Goal: Transaction & Acquisition: Purchase product/service

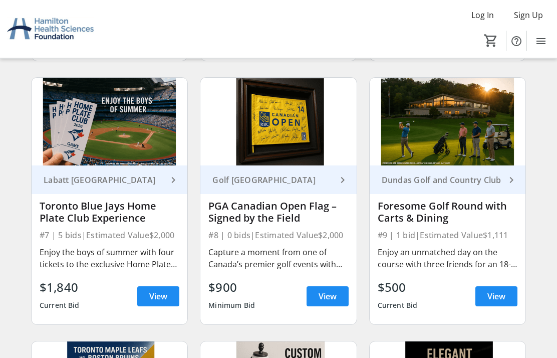
scroll to position [597, 0]
click at [501, 296] on span "View" at bounding box center [497, 296] width 18 height 12
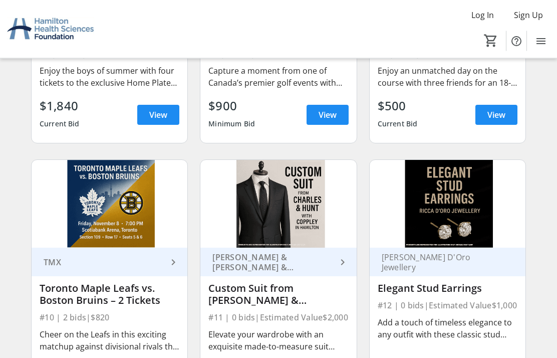
scroll to position [778, 0]
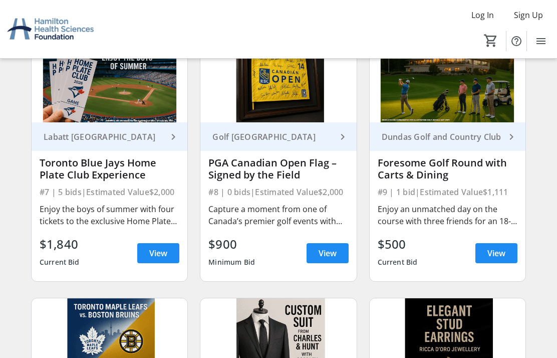
click at [496, 255] on span "View" at bounding box center [497, 253] width 18 height 12
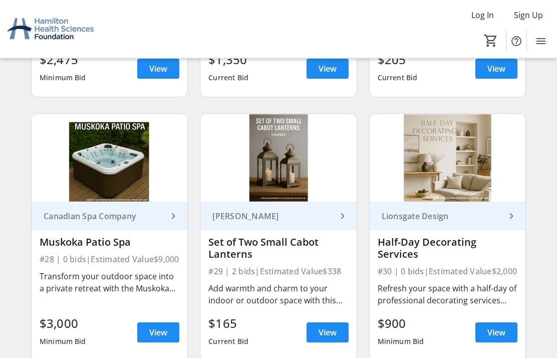
scroll to position [2407, 0]
click at [331, 336] on span "View" at bounding box center [328, 332] width 18 height 12
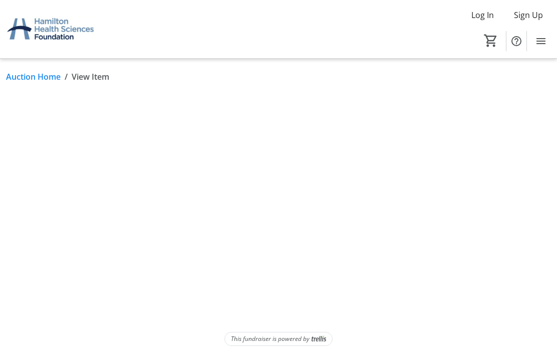
scroll to position [40, 0]
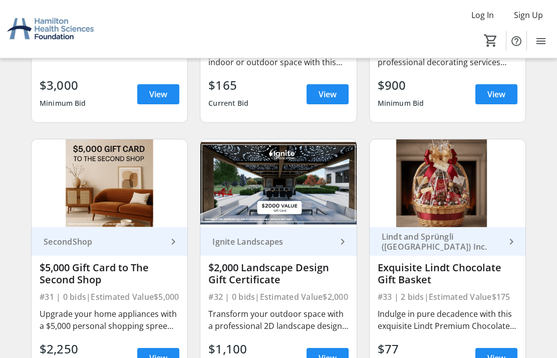
scroll to position [2664, 0]
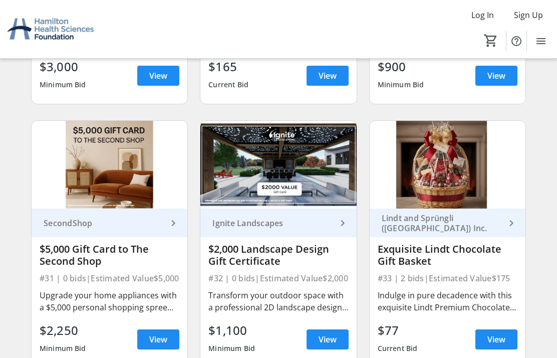
click at [465, 258] on div "Exquisite Lindt Chocolate Gift Basket" at bounding box center [448, 255] width 140 height 24
click at [503, 339] on span "View" at bounding box center [497, 339] width 18 height 12
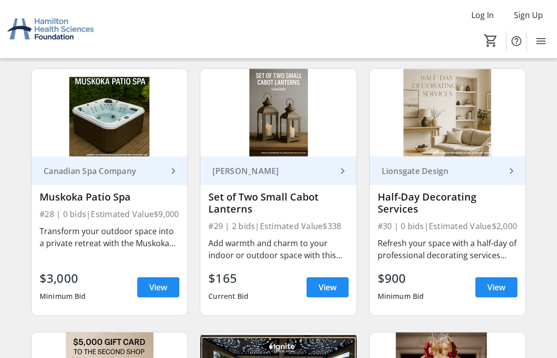
scroll to position [2451, 0]
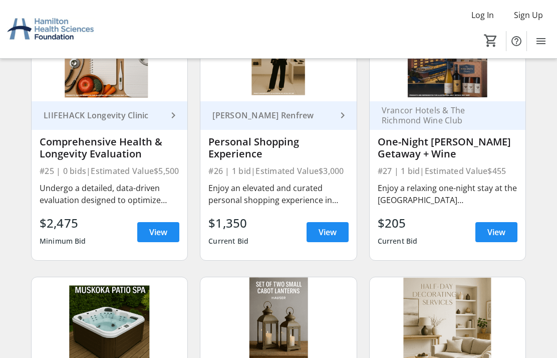
click at [327, 231] on span "View" at bounding box center [328, 232] width 18 height 12
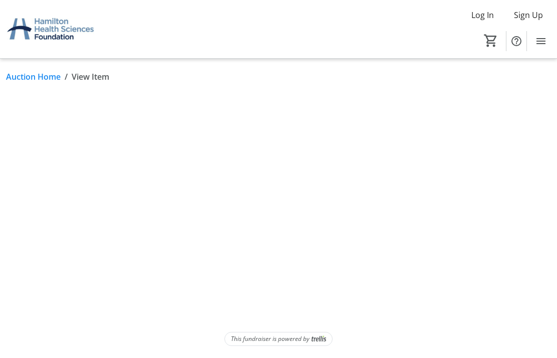
scroll to position [40, 0]
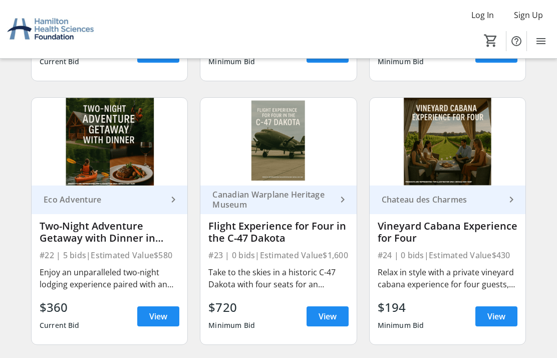
scroll to position [1907, 0]
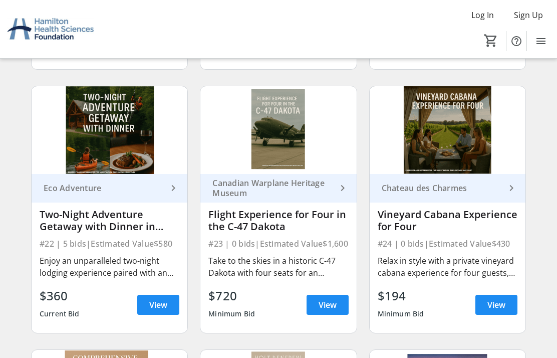
click at [61, 225] on div "Two-Night Adventure Getaway with Dinner in [GEOGRAPHIC_DATA][PERSON_NAME]" at bounding box center [110, 221] width 140 height 24
click at [152, 306] on span "View" at bounding box center [158, 305] width 18 height 12
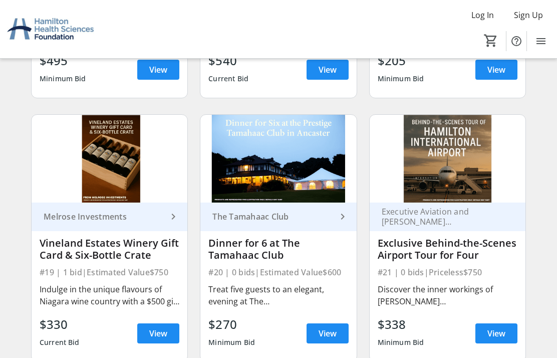
scroll to position [1615, 0]
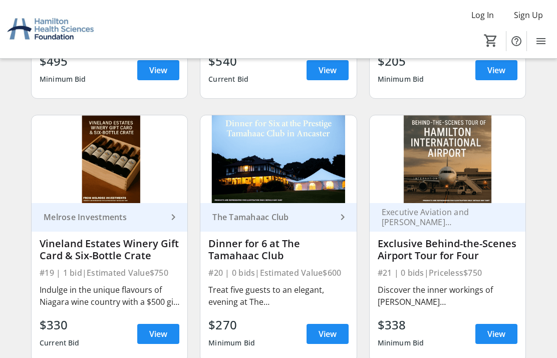
click at [233, 249] on div "Dinner for 6 at The Tamahaac Club" at bounding box center [279, 250] width 140 height 24
click at [323, 329] on span "View" at bounding box center [328, 334] width 18 height 12
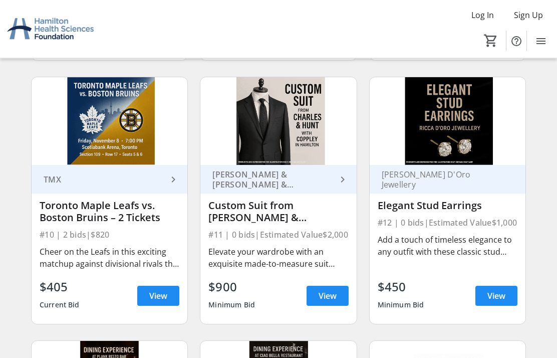
scroll to position [861, 0]
click at [409, 213] on div "Elegant Stud Earrings" at bounding box center [448, 206] width 140 height 16
click at [504, 295] on span "View" at bounding box center [497, 296] width 18 height 12
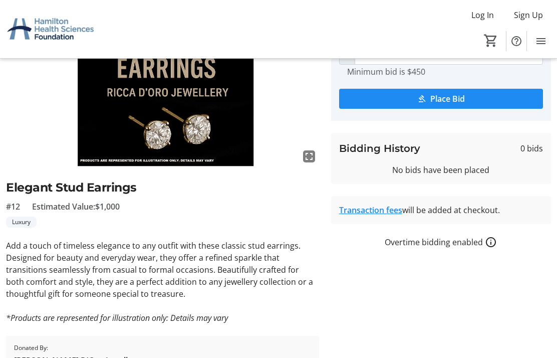
scroll to position [104, 0]
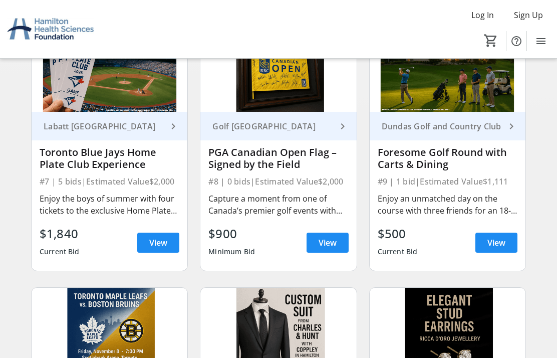
scroll to position [649, 0]
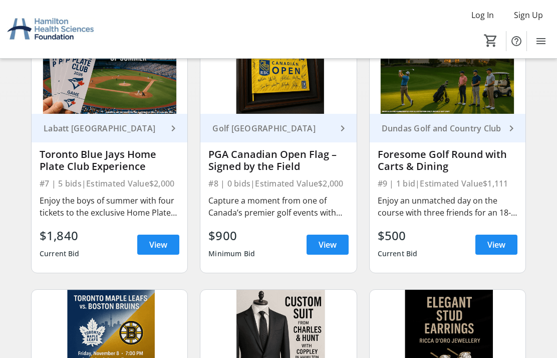
click at [241, 162] on div "PGA Canadian Open Flag – Signed by the Field" at bounding box center [279, 160] width 140 height 24
click at [317, 243] on span at bounding box center [328, 245] width 42 height 24
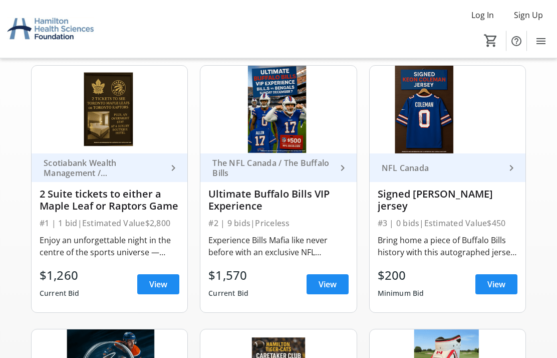
scroll to position [82, 0]
click at [468, 201] on div "Signed [PERSON_NAME] jersey" at bounding box center [448, 200] width 140 height 28
click at [498, 286] on span "View" at bounding box center [497, 284] width 18 height 12
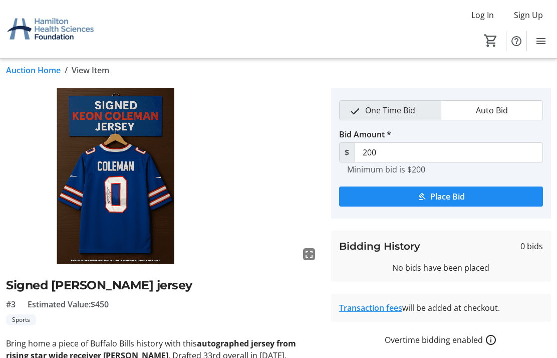
scroll to position [4, 0]
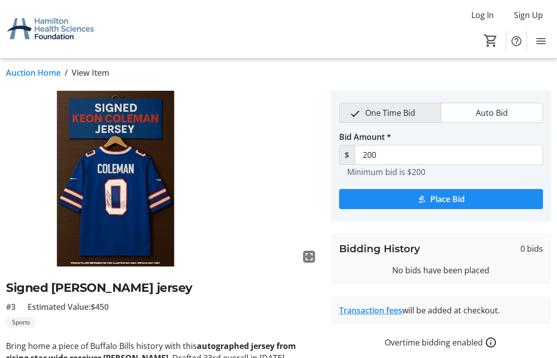
click at [418, 201] on mat-icon "submit" at bounding box center [422, 199] width 9 height 9
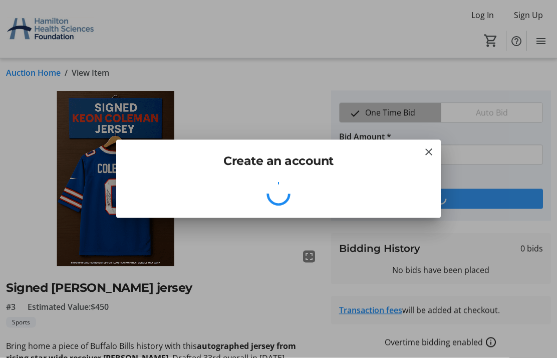
scroll to position [0, 0]
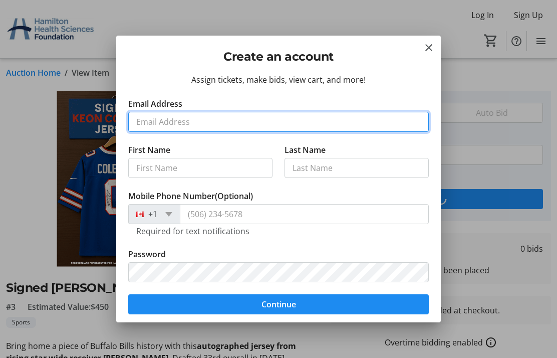
click at [147, 121] on input "Email Address" at bounding box center [278, 122] width 301 height 20
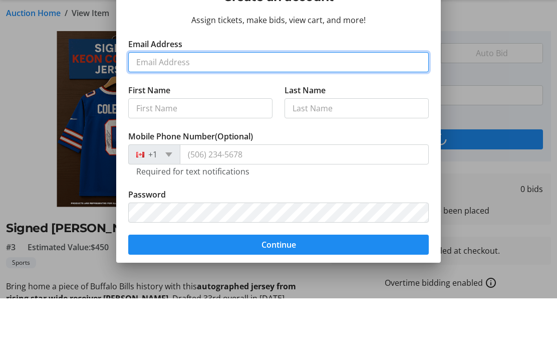
type input "[EMAIL_ADDRESS][DOMAIN_NAME]"
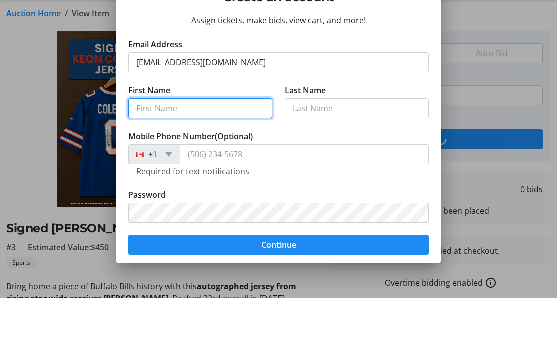
type input "[PERSON_NAME]"
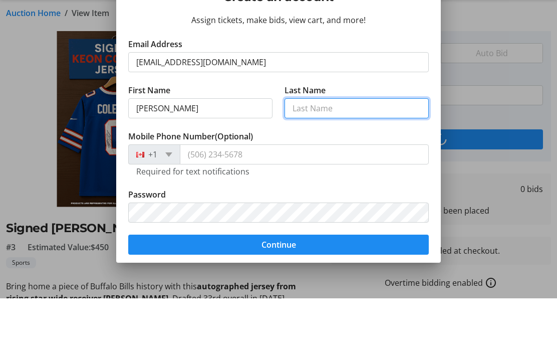
type input "[PERSON_NAME]"
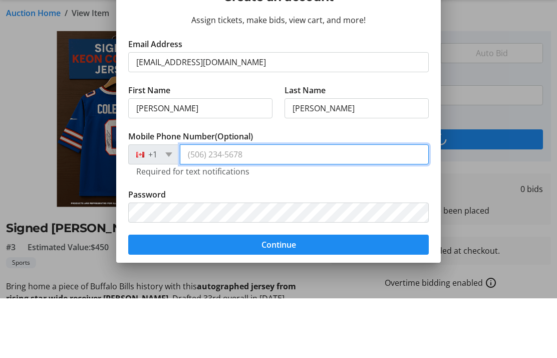
type input "[PHONE_NUMBER]"
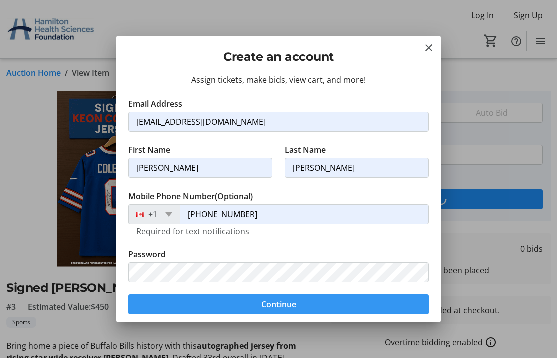
click at [252, 304] on span "submit" at bounding box center [278, 304] width 301 height 24
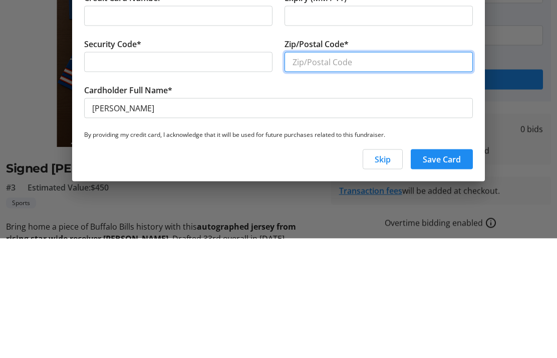
click at [314, 171] on input "Zip/Postal Code*" at bounding box center [379, 181] width 188 height 20
type input "L7R 1B6"
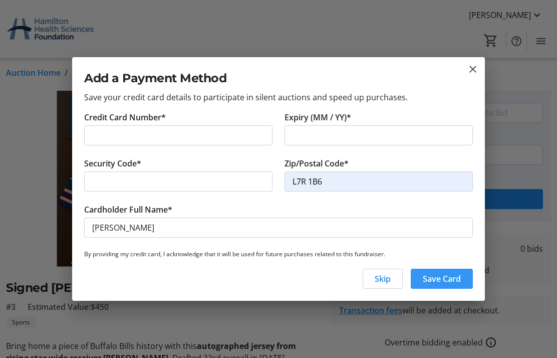
click at [451, 281] on span "Save Card" at bounding box center [442, 279] width 38 height 12
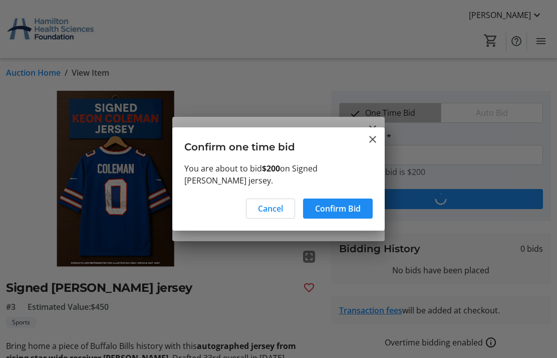
click at [326, 209] on span "Confirm Bid" at bounding box center [338, 209] width 46 height 12
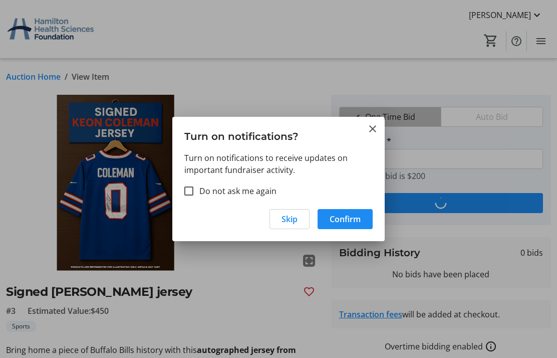
scroll to position [4, 0]
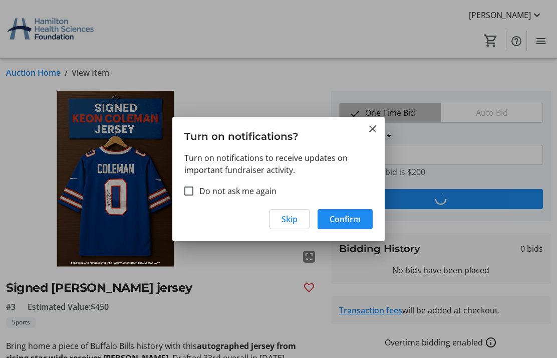
type input "220"
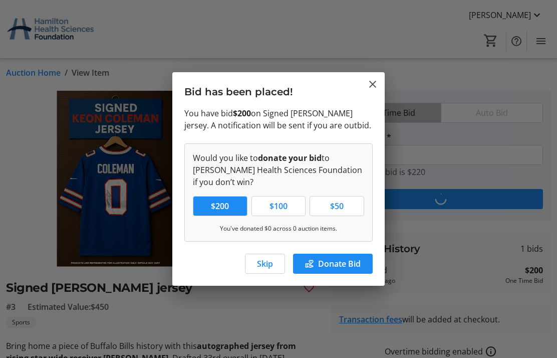
scroll to position [0, 0]
click at [262, 269] on span "Skip" at bounding box center [265, 264] width 16 height 12
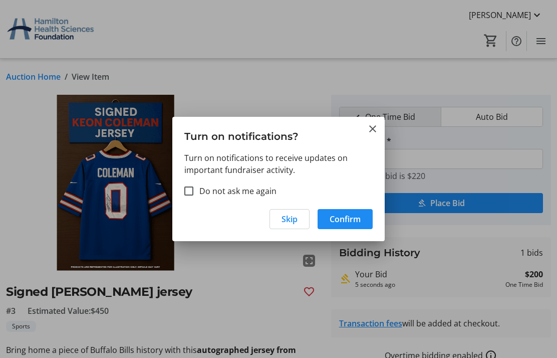
scroll to position [4, 0]
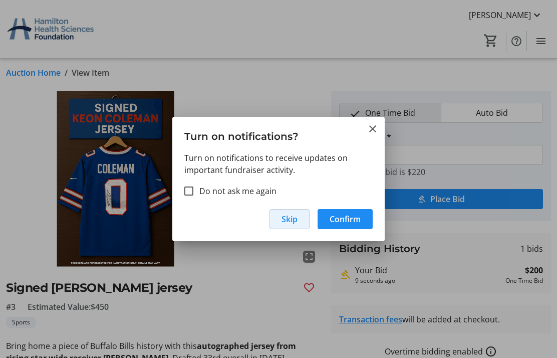
click at [283, 223] on span "Skip" at bounding box center [290, 219] width 16 height 12
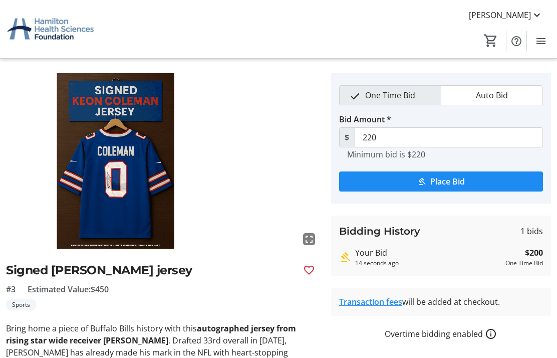
scroll to position [0, 0]
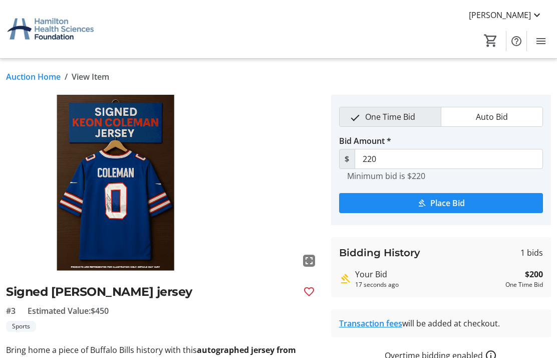
click at [26, 81] on link "Auction Home" at bounding box center [33, 77] width 55 height 12
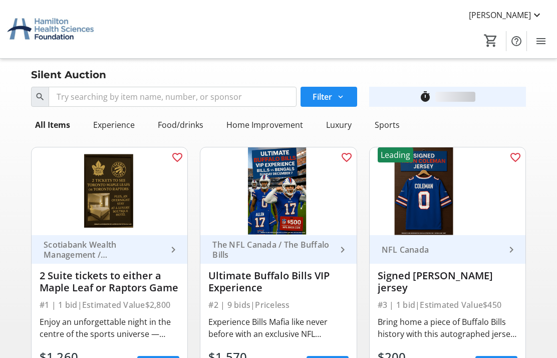
scroll to position [82, 0]
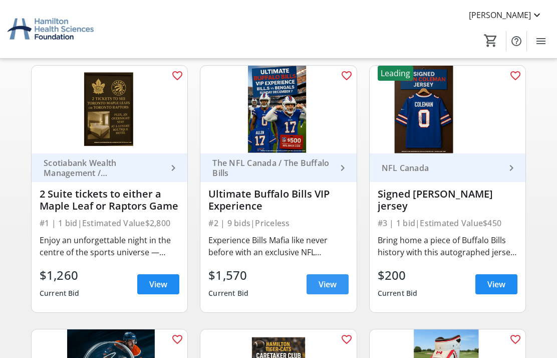
click at [326, 282] on span "View" at bounding box center [328, 284] width 18 height 12
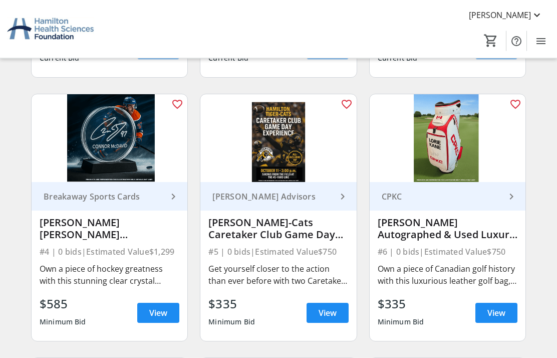
scroll to position [317, 0]
click at [322, 312] on span "View" at bounding box center [328, 313] width 18 height 12
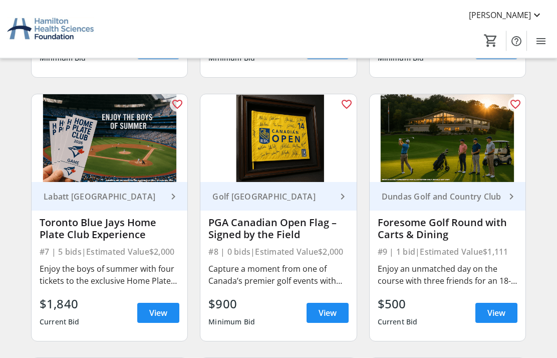
scroll to position [581, 0]
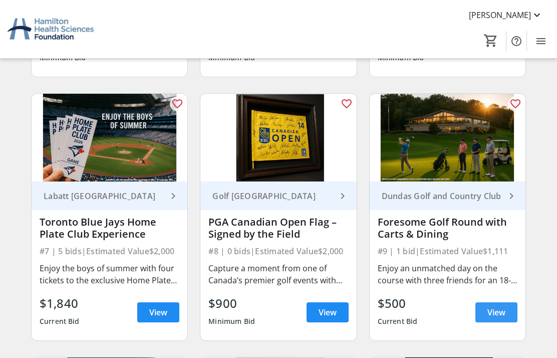
click at [492, 312] on span "View" at bounding box center [497, 312] width 18 height 12
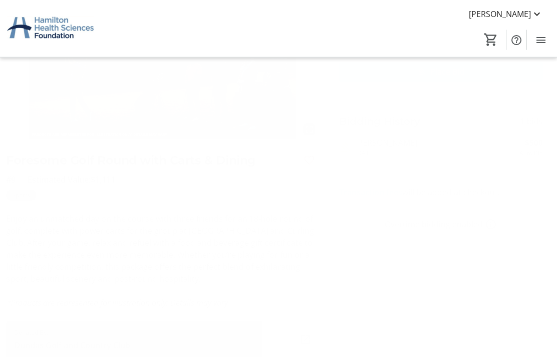
scroll to position [130, 0]
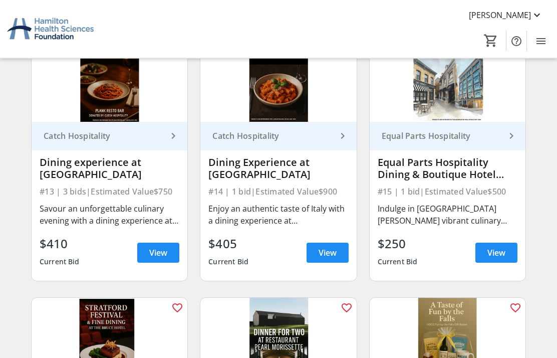
scroll to position [1168, 0]
click at [481, 254] on span at bounding box center [497, 253] width 42 height 24
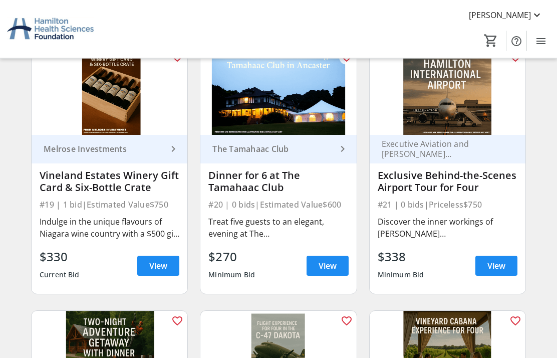
scroll to position [1683, 0]
click at [497, 268] on span "View" at bounding box center [497, 266] width 18 height 12
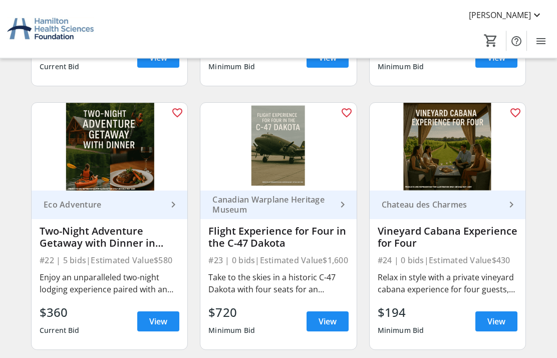
scroll to position [1892, 0]
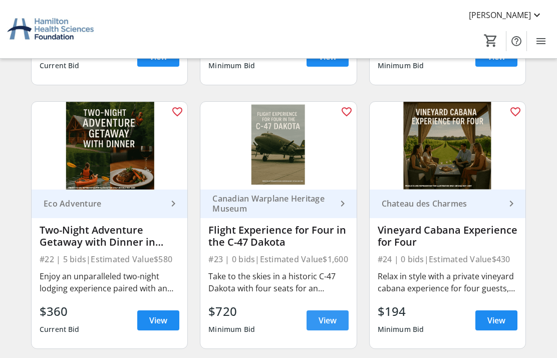
click at [322, 320] on span "View" at bounding box center [328, 320] width 18 height 12
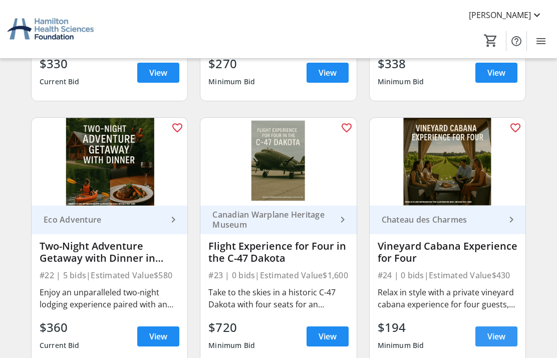
click at [489, 337] on span "View" at bounding box center [497, 336] width 18 height 12
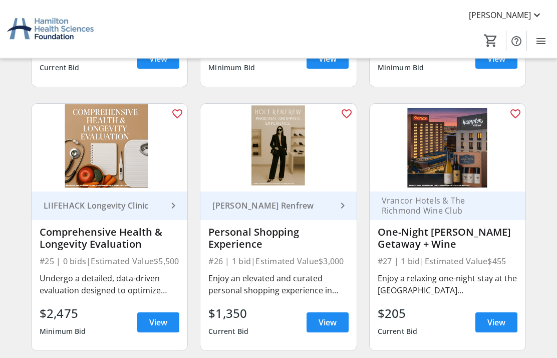
scroll to position [2153, 0]
click at [146, 321] on span at bounding box center [158, 322] width 42 height 24
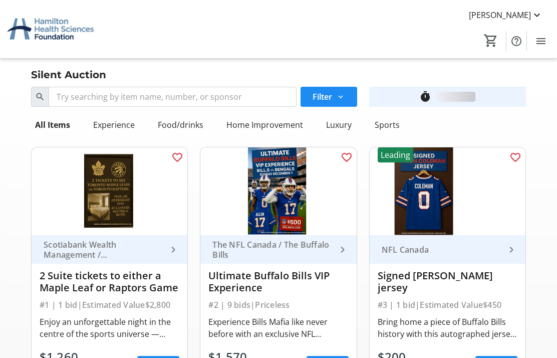
scroll to position [2153, 0]
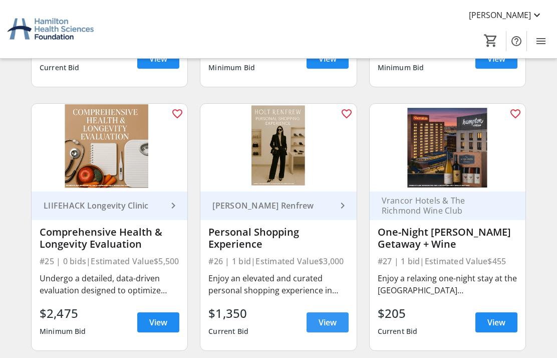
click at [325, 318] on span "View" at bounding box center [328, 322] width 18 height 12
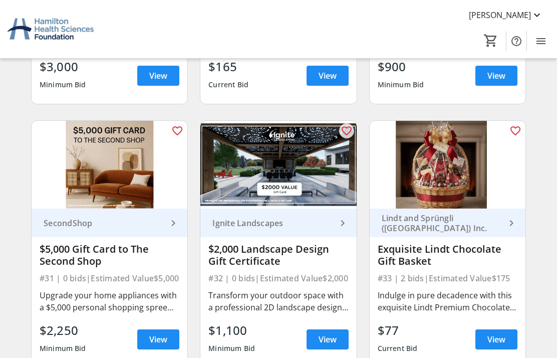
scroll to position [2704, 0]
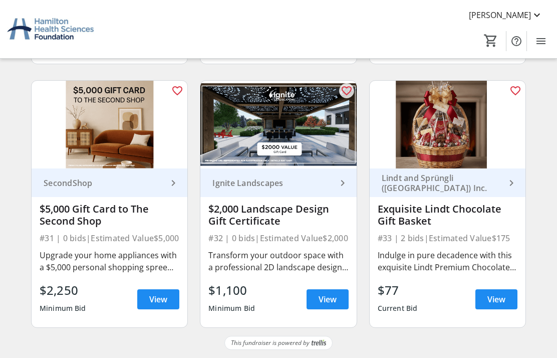
click at [41, 195] on link "SecondShop keyboard_arrow_right" at bounding box center [110, 182] width 156 height 29
click at [160, 297] on span "View" at bounding box center [158, 299] width 18 height 12
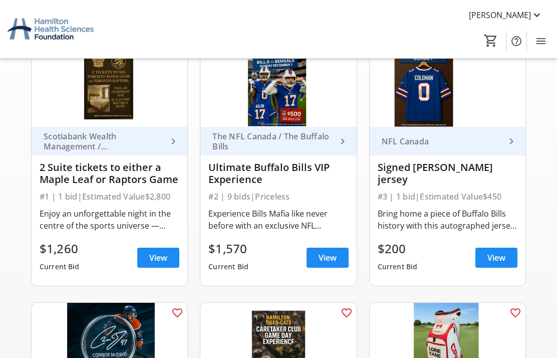
scroll to position [93, 0]
